Goal: Information Seeking & Learning: Learn about a topic

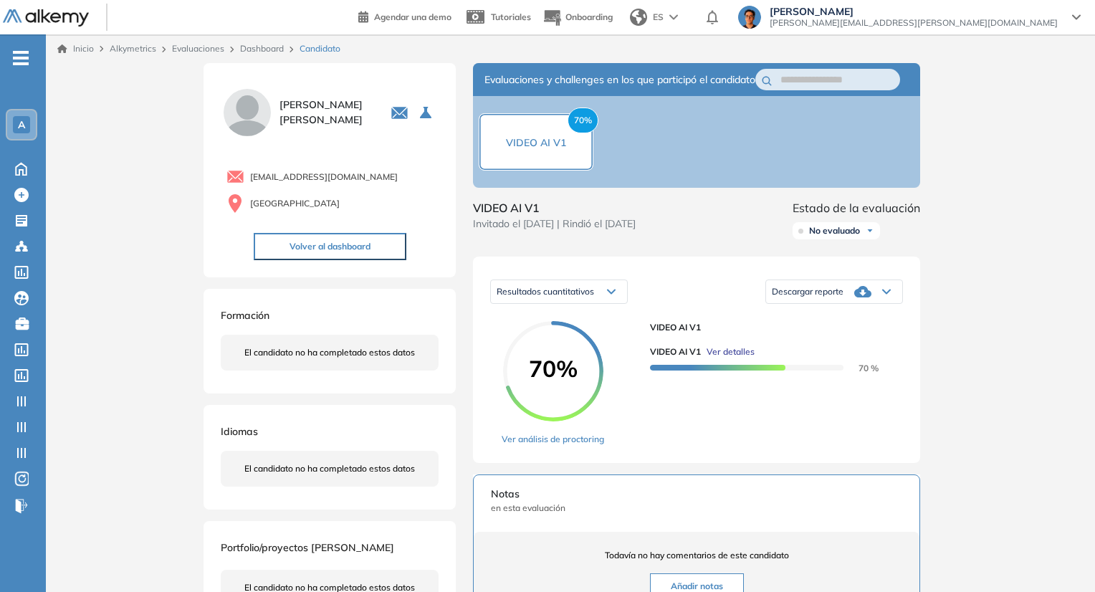
scroll to position [347, 0]
click at [18, 174] on icon at bounding box center [21, 169] width 11 height 12
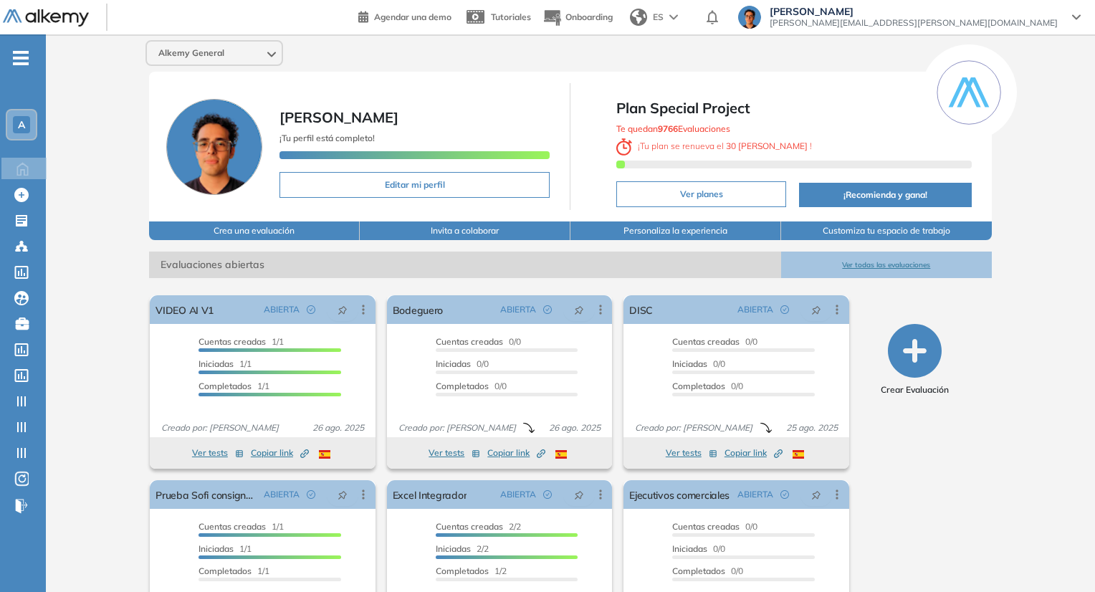
click at [927, 270] on button "Ver todas las evaluaciones" at bounding box center [886, 265] width 211 height 27
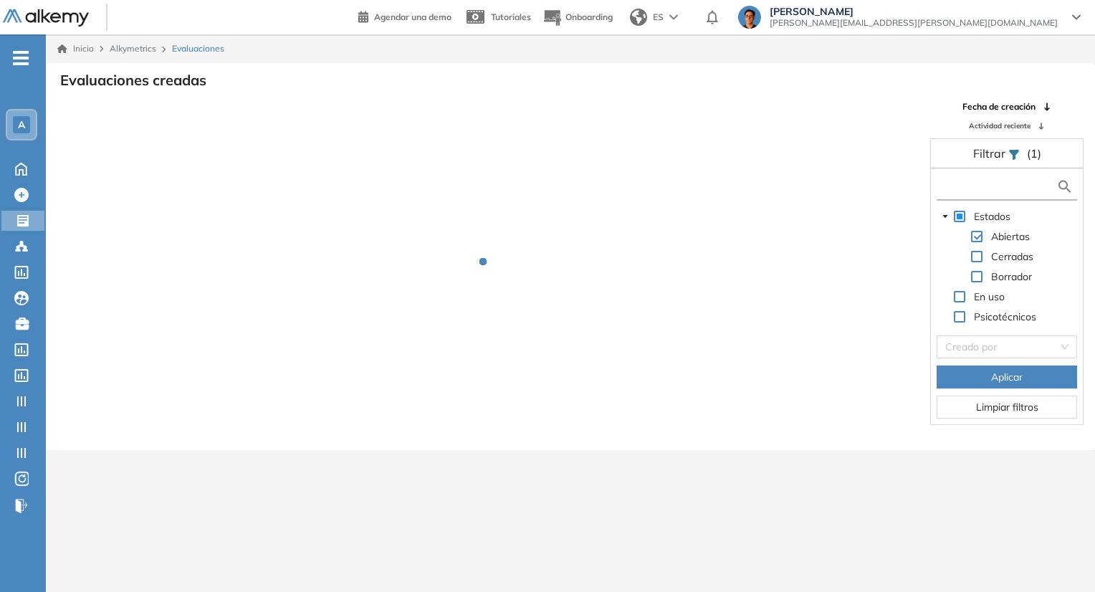
click at [992, 189] on input "text" at bounding box center [998, 186] width 116 height 15
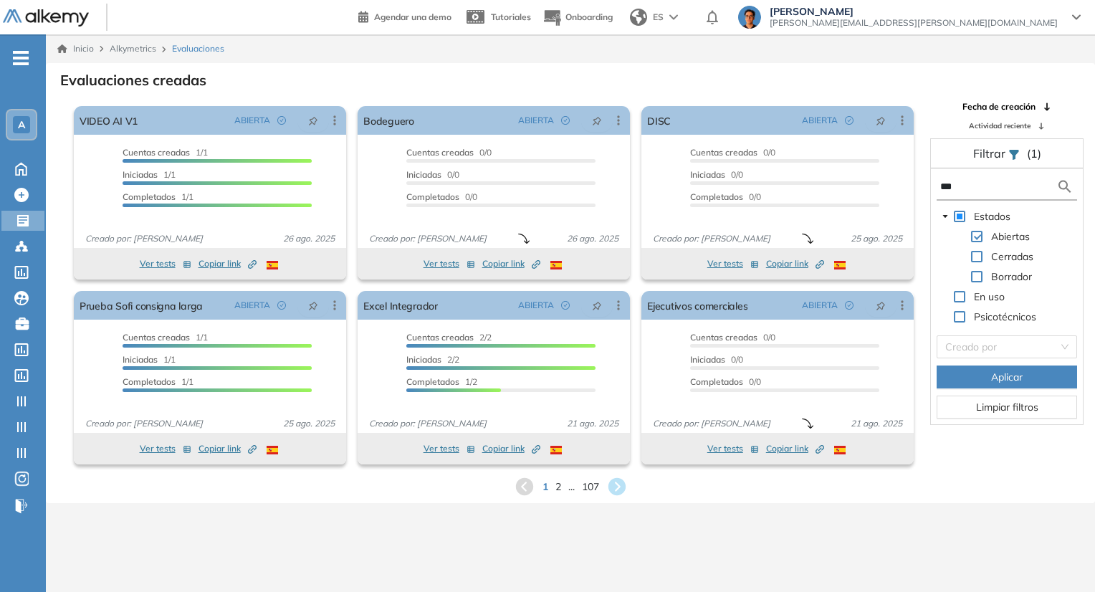
type input "***"
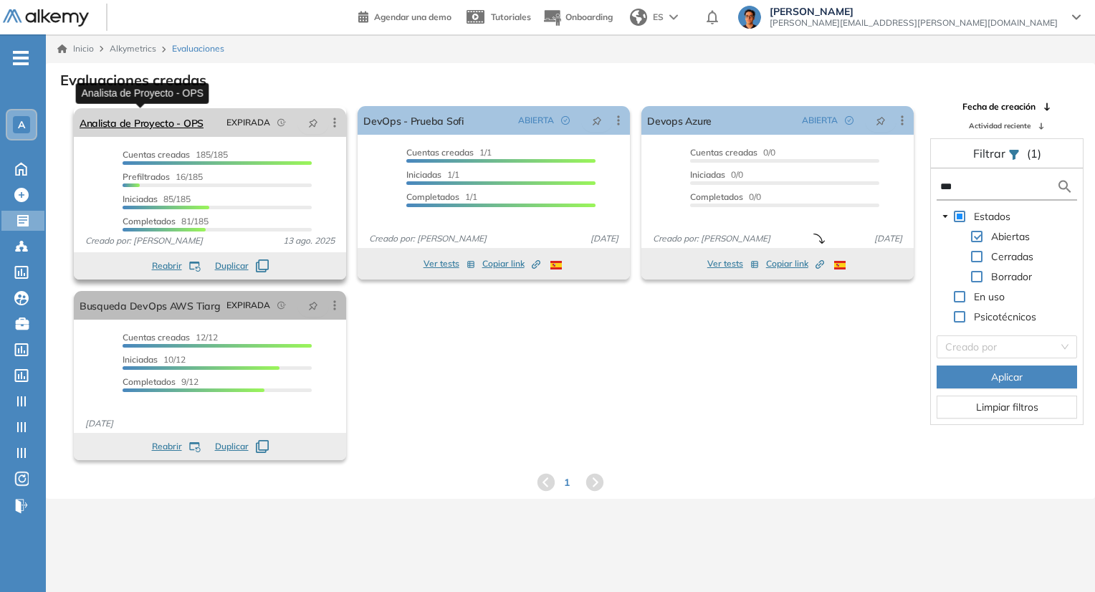
click at [166, 122] on link "Analista de Proyecto - OPS" at bounding box center [142, 122] width 124 height 29
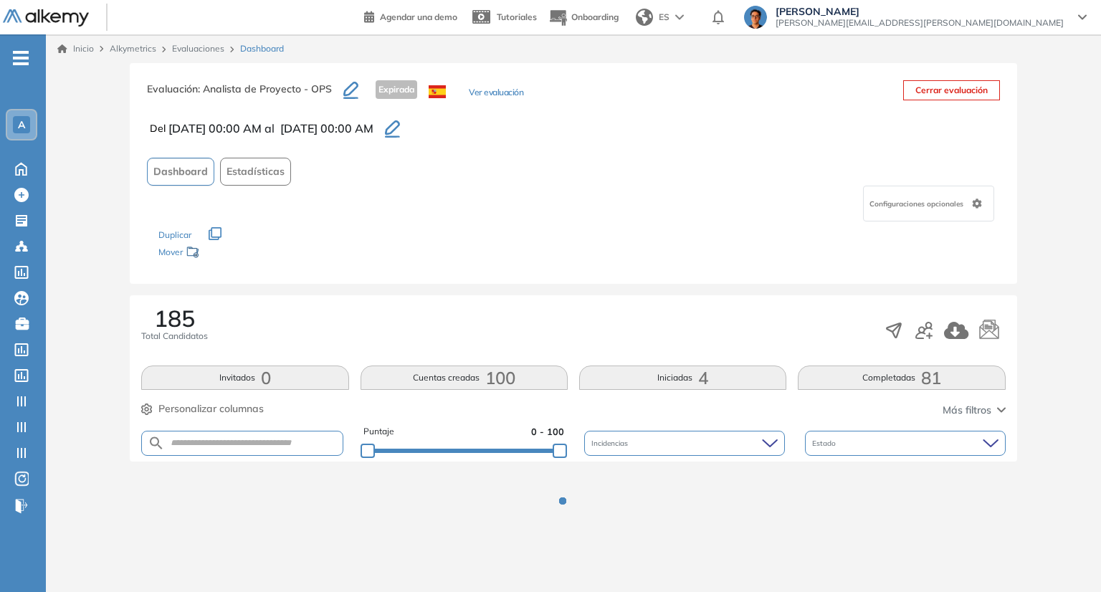
click at [835, 376] on button "Completadas 81" at bounding box center [901, 378] width 207 height 24
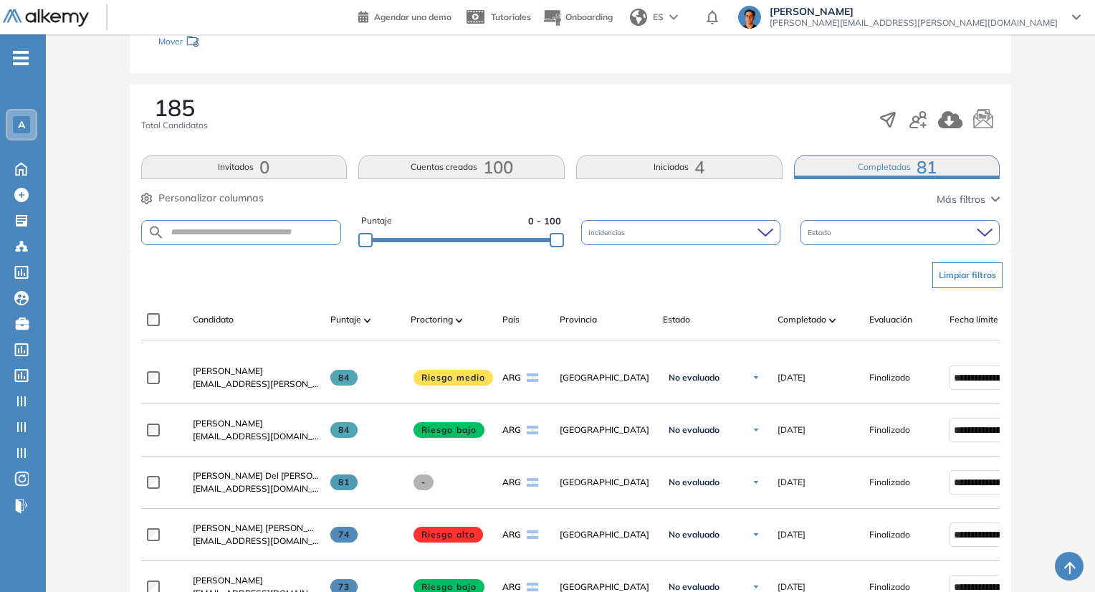
scroll to position [215, 0]
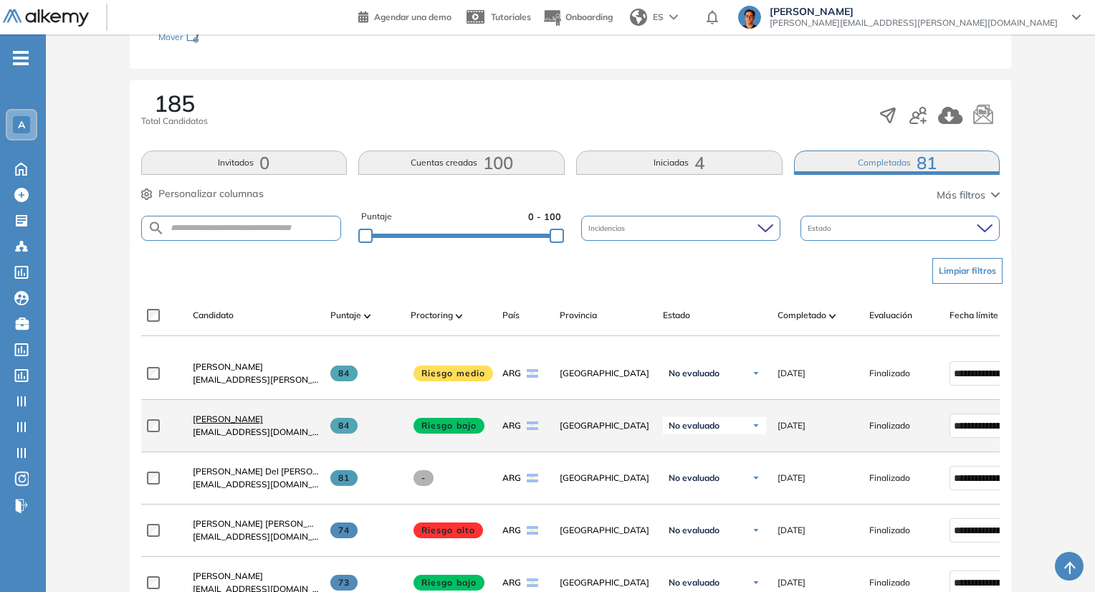
click at [229, 416] on div "[PERSON_NAME] [EMAIL_ADDRESS][DOMAIN_NAME]" at bounding box center [250, 425] width 138 height 49
click at [232, 422] on span "[PERSON_NAME]" at bounding box center [228, 419] width 70 height 11
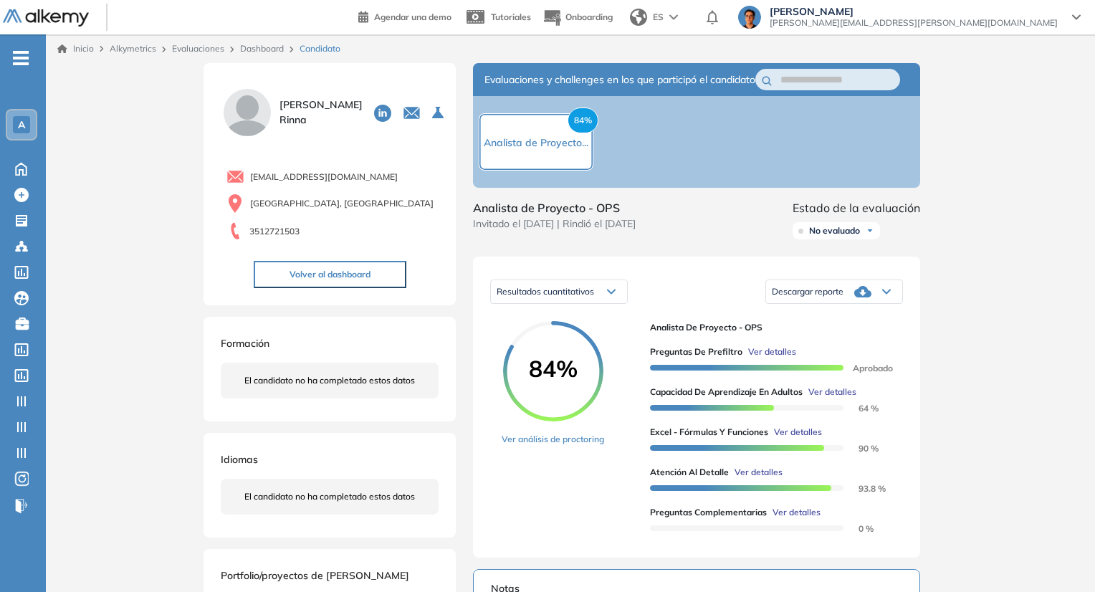
click at [784, 519] on span "Ver detalles" at bounding box center [797, 512] width 48 height 13
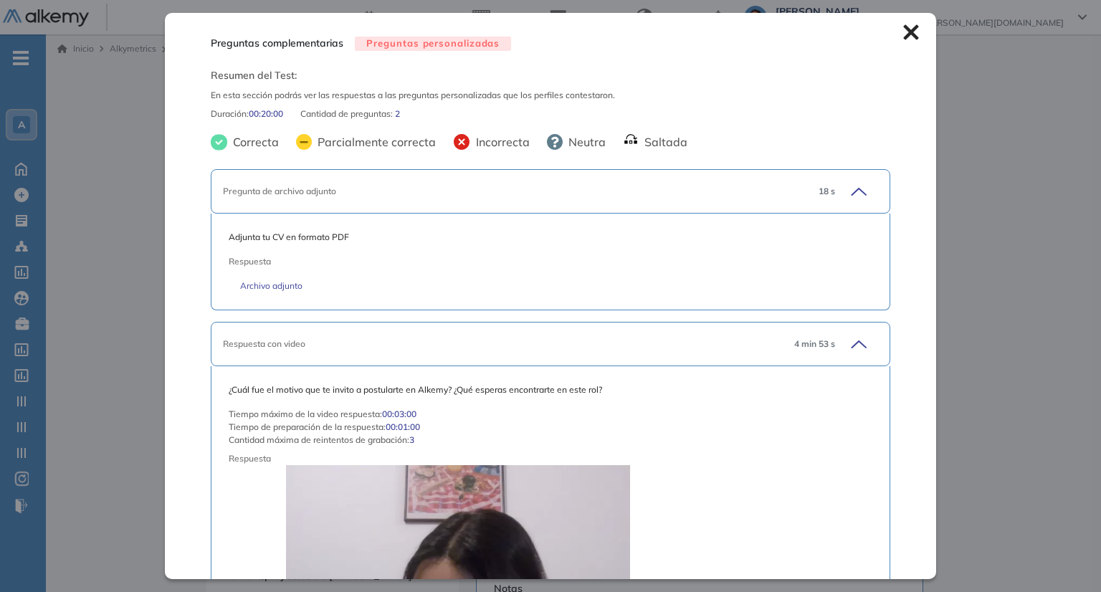
click at [957, 243] on div "Inicio Alkymetrics Evaluaciones Dashboard Candidato Preguntas complementarias P…" at bounding box center [573, 564] width 1055 height 1061
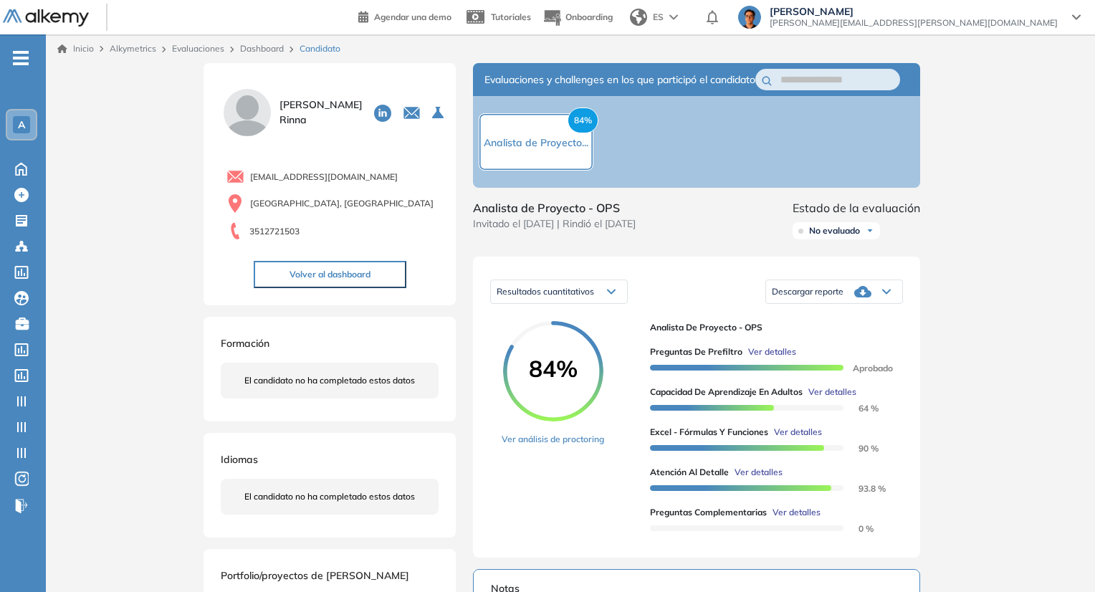
click at [261, 42] on div "Dashboard" at bounding box center [263, 48] width 59 height 13
click at [269, 48] on link "Dashboard" at bounding box center [262, 48] width 44 height 11
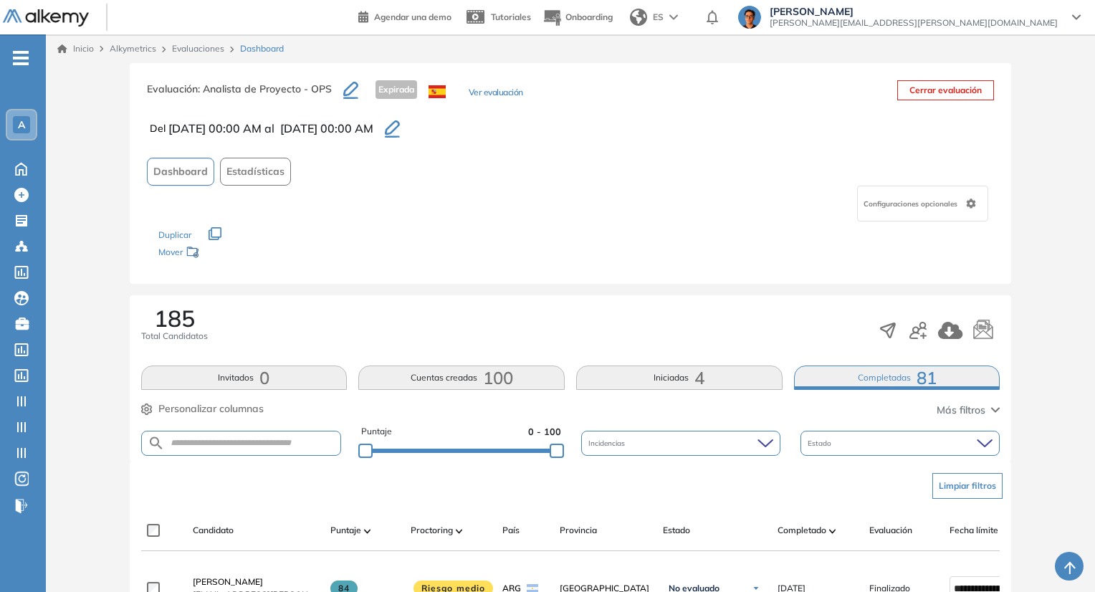
scroll to position [215, 0]
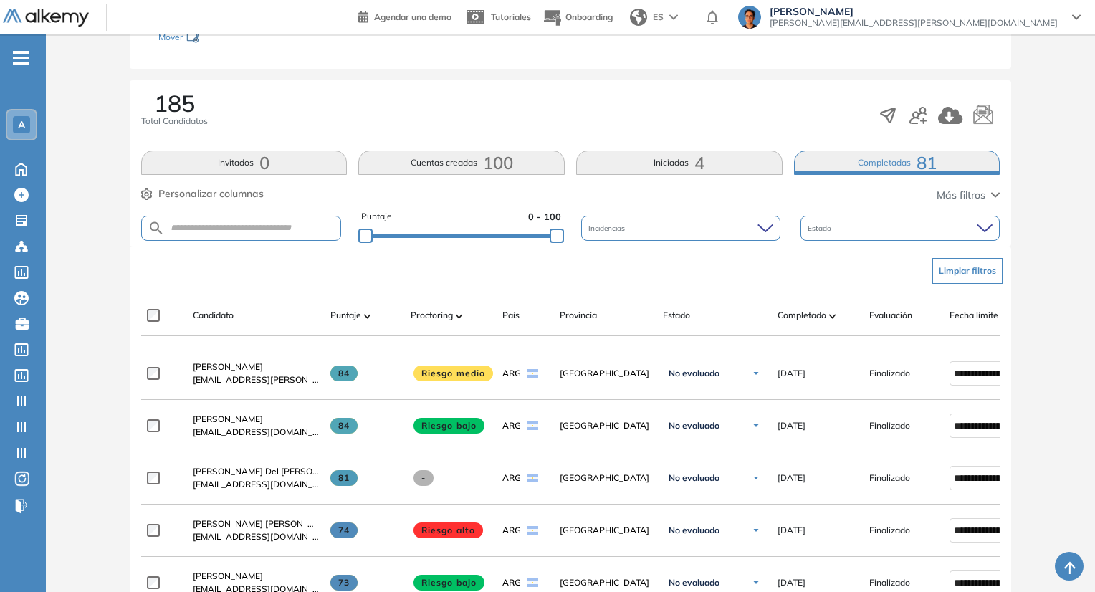
click at [646, 157] on button "Iniciadas 4" at bounding box center [679, 163] width 206 height 24
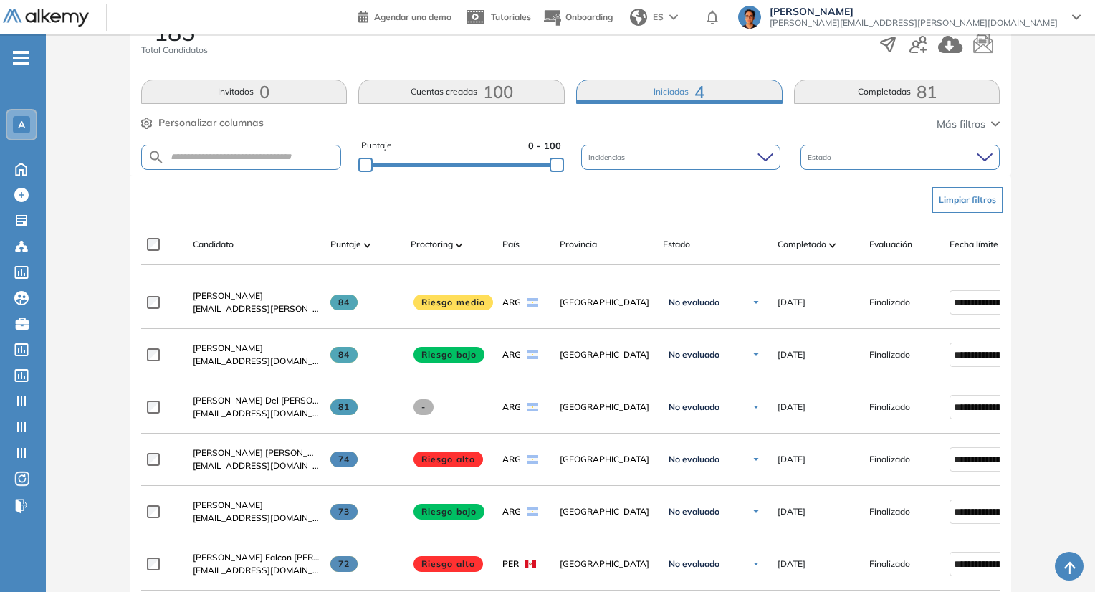
scroll to position [287, 0]
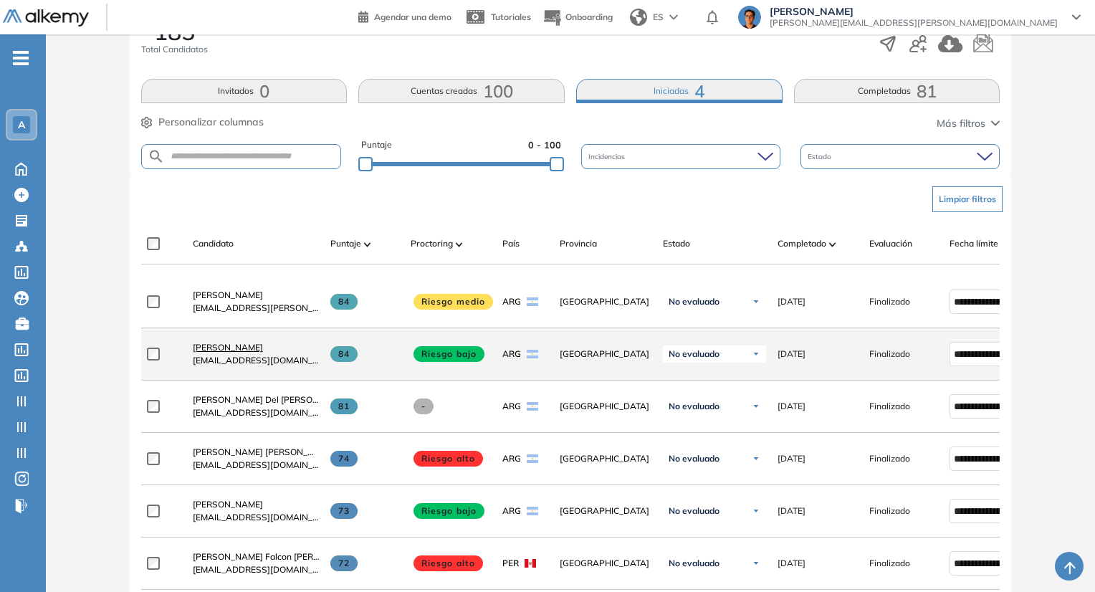
click at [235, 352] on span "[PERSON_NAME]" at bounding box center [228, 347] width 70 height 11
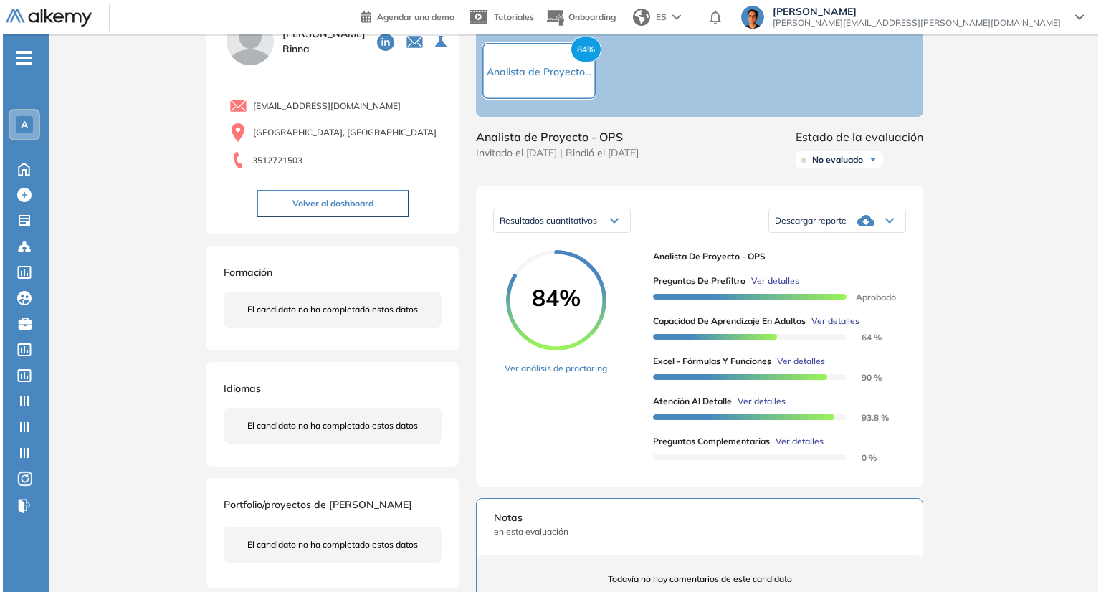
scroll to position [215, 0]
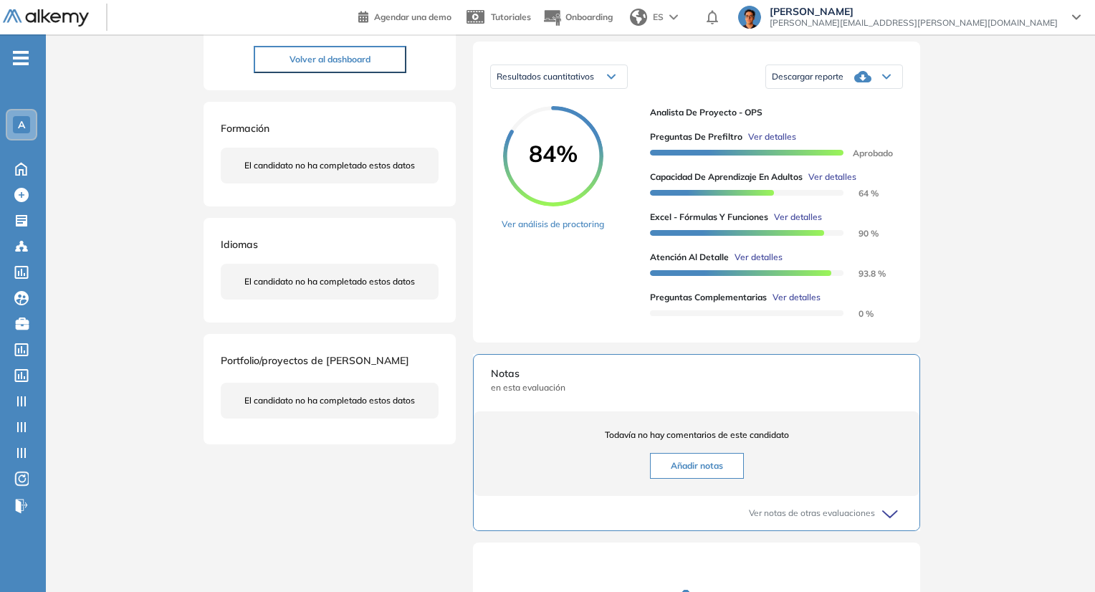
click at [803, 304] on span "Ver detalles" at bounding box center [797, 297] width 48 height 13
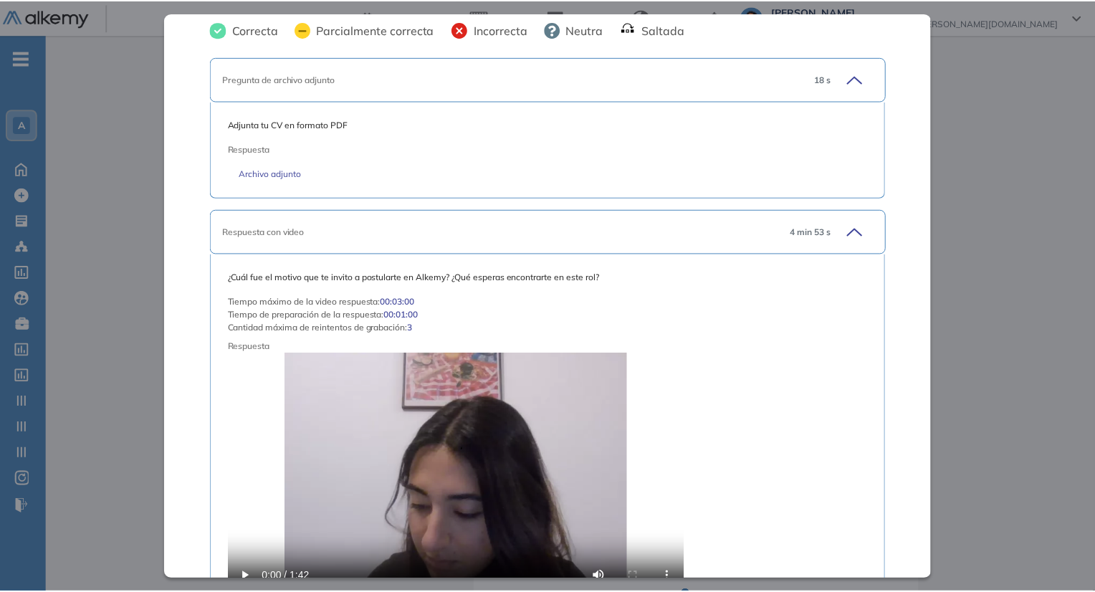
scroll to position [226, 0]
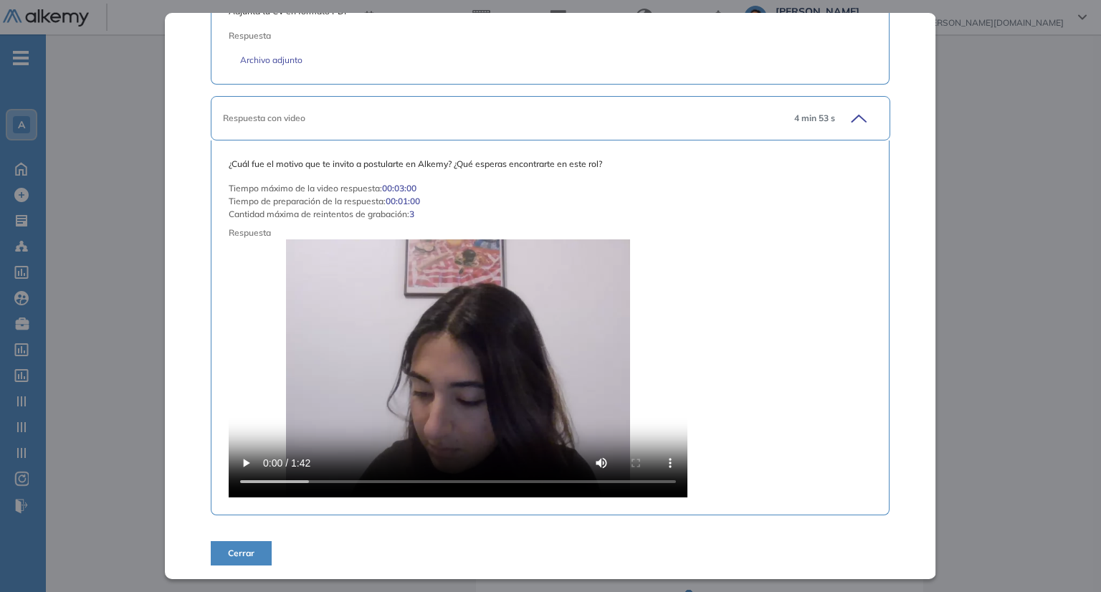
click at [967, 277] on div "Inicio Alkymetrics Evaluaciones Dashboard Candidato Preguntas complementarias P…" at bounding box center [573, 288] width 1055 height 938
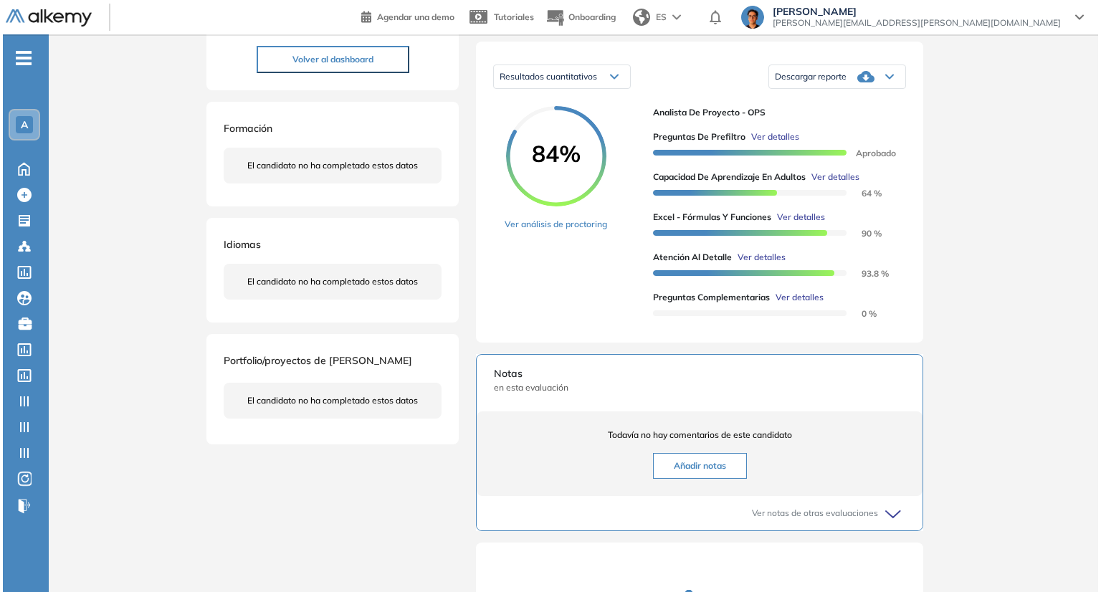
scroll to position [160, 0]
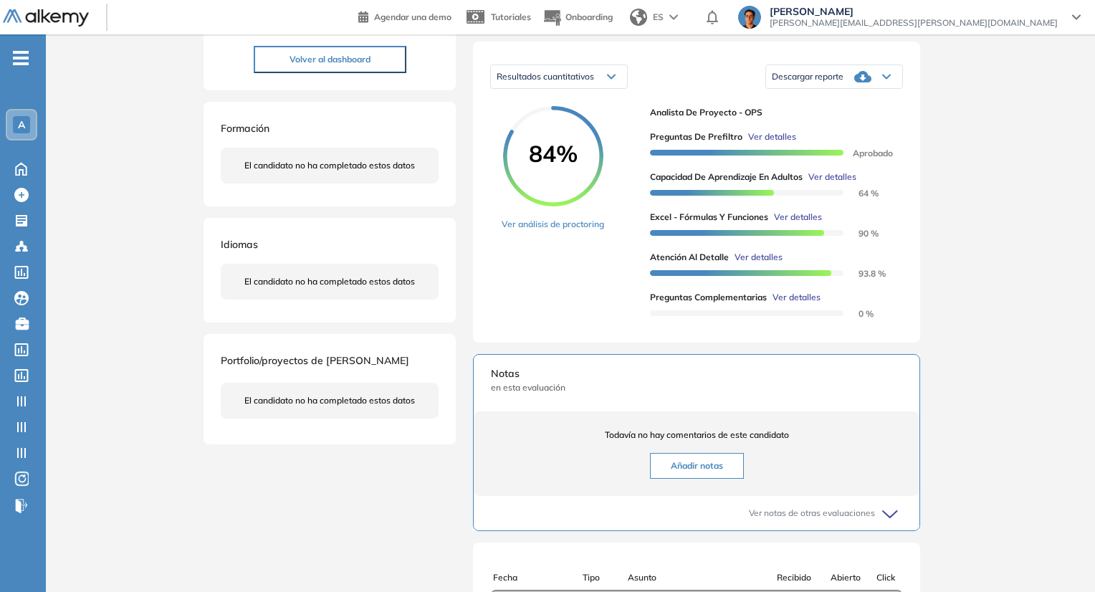
click at [783, 304] on span "Ver detalles" at bounding box center [797, 297] width 48 height 13
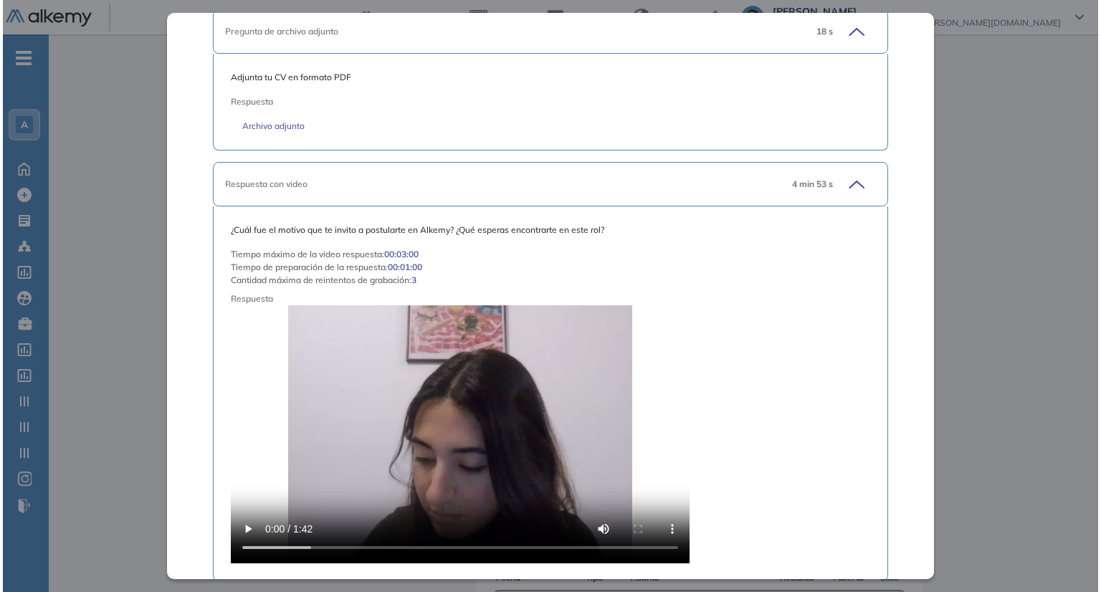
scroll to position [226, 0]
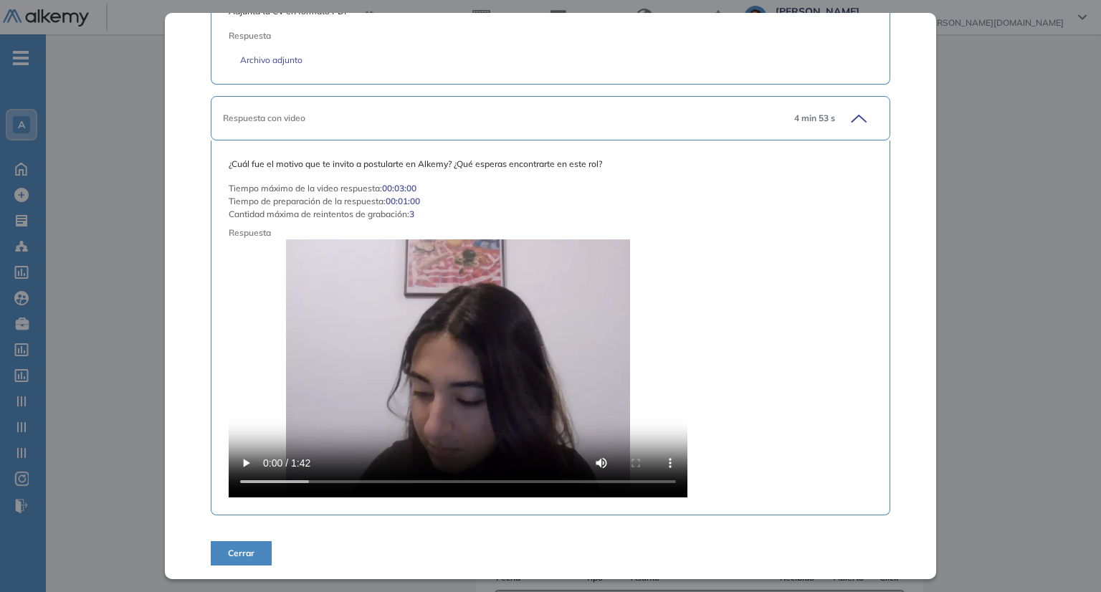
click at [524, 341] on video at bounding box center [458, 368] width 459 height 258
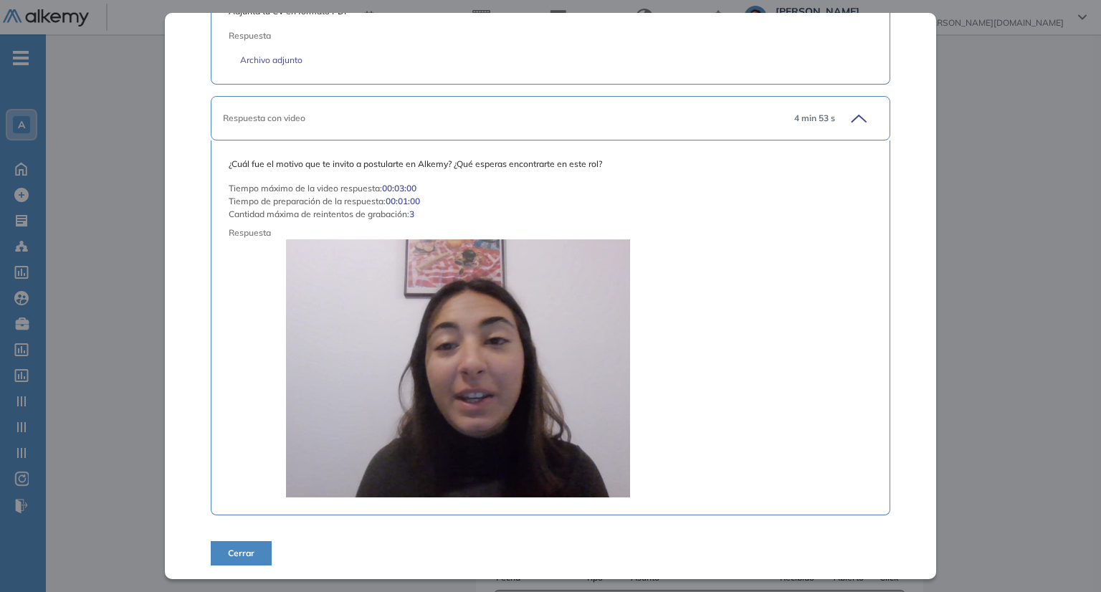
click at [903, 379] on div "Preguntas complementarias Preguntas personalizadas Resumen del Test: En esta se…" at bounding box center [550, 296] width 771 height 566
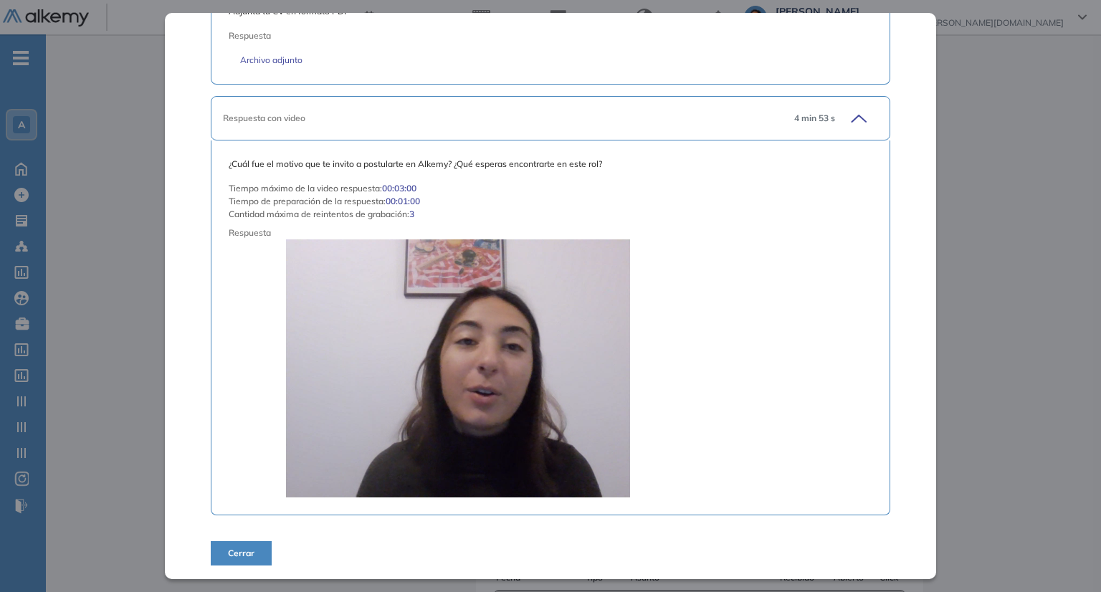
click at [897, 382] on div "Preguntas complementarias Preguntas personalizadas Resumen del Test: En esta se…" at bounding box center [550, 296] width 771 height 566
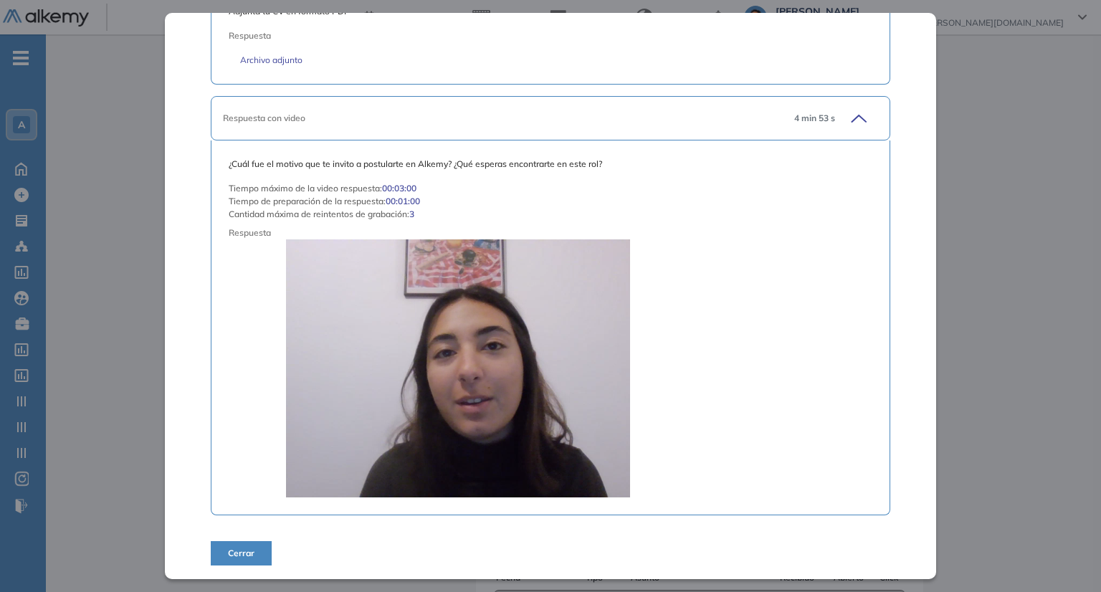
click at [874, 193] on div "¿Cuál fue el motivo que te invito a postularte en Alkemy? ¿Qué esperas encontra…" at bounding box center [550, 327] width 679 height 375
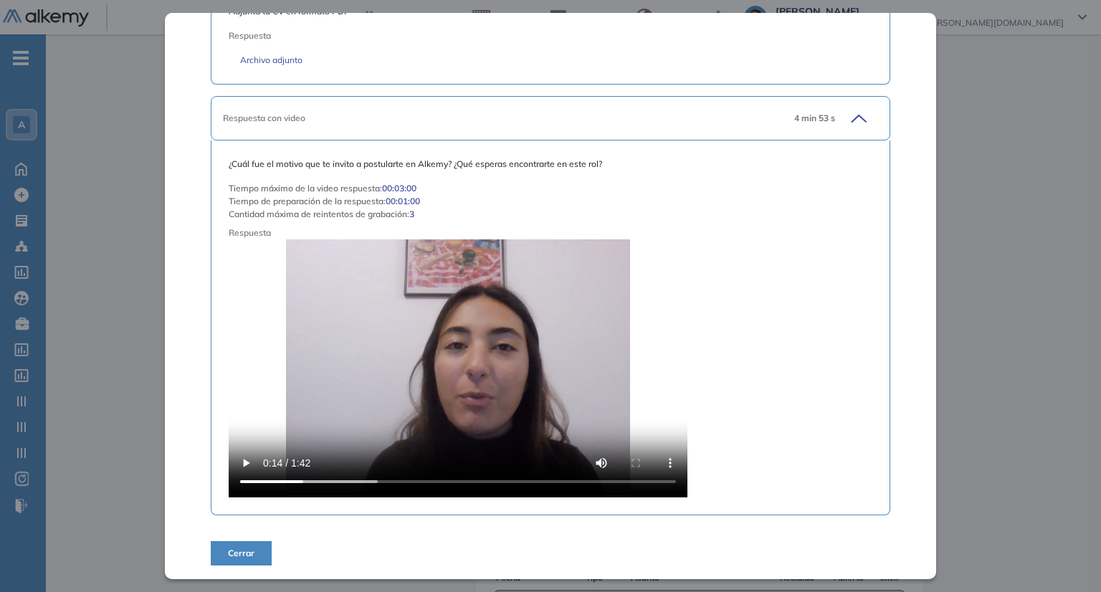
click at [895, 328] on div "Preguntas complementarias Preguntas personalizadas Resumen del Test: En esta se…" at bounding box center [550, 296] width 771 height 566
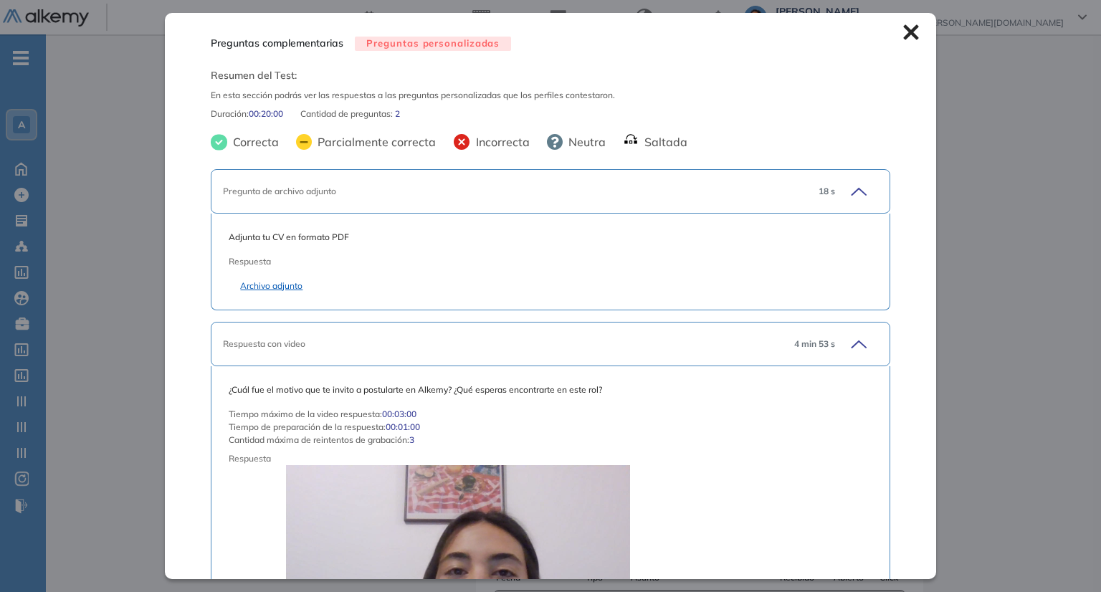
click at [256, 281] on link "Archivo adjunto" at bounding box center [550, 286] width 620 height 13
